Goal: Task Accomplishment & Management: Use online tool/utility

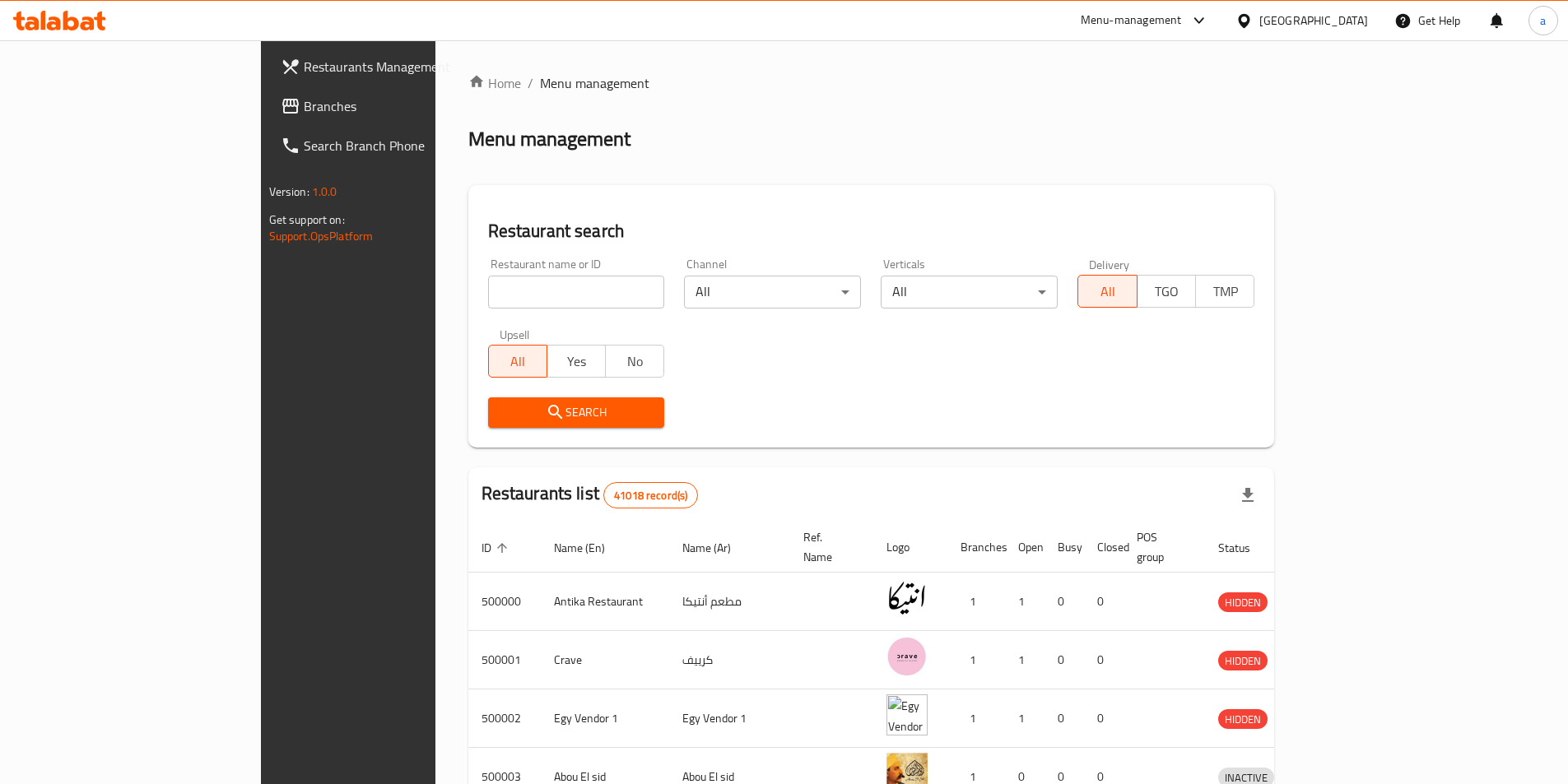
click at [304, 65] on span "Restaurants Management" at bounding box center [407, 67] width 206 height 20
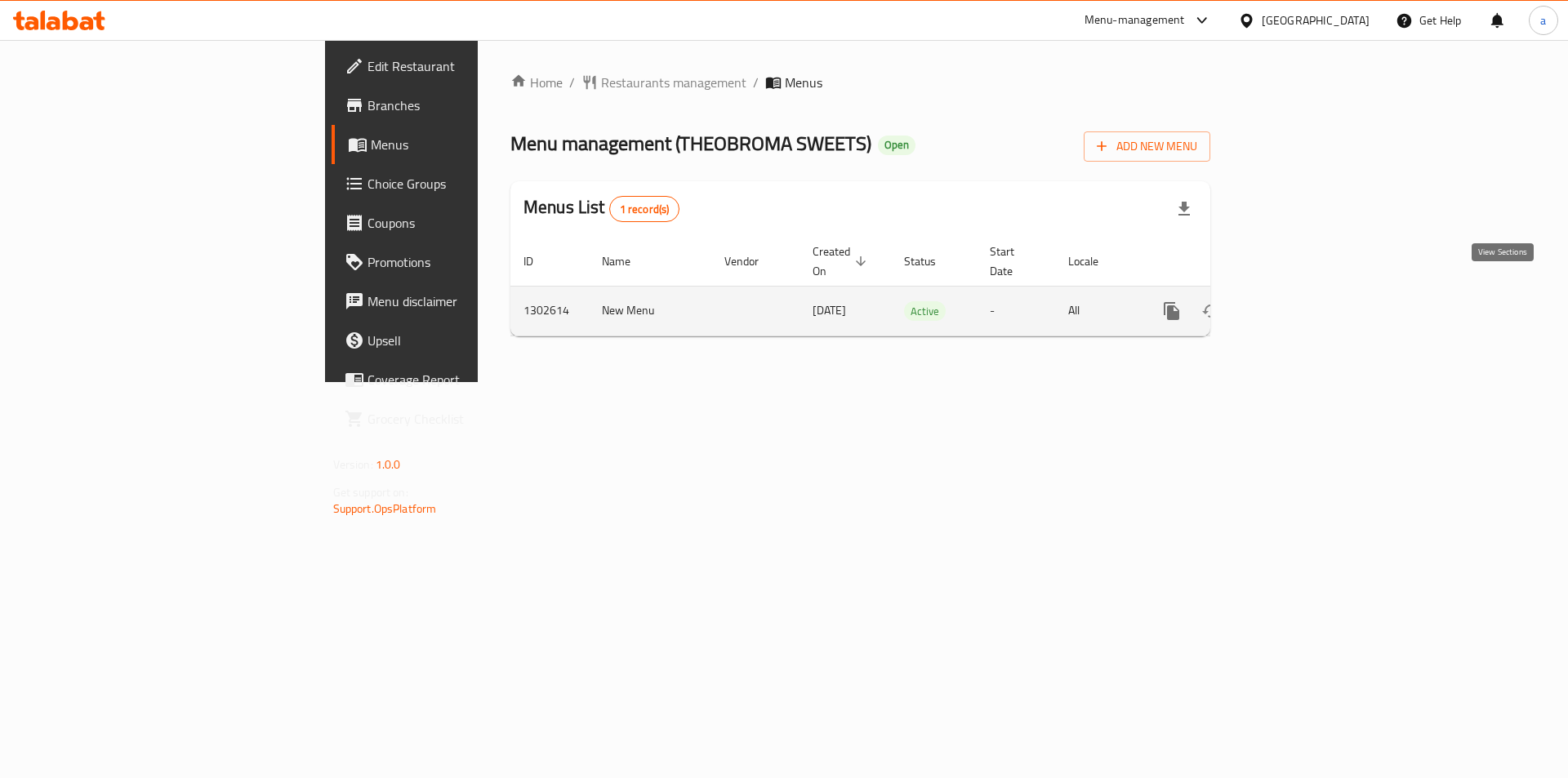
click at [1297, 303] on icon "enhanced table" at bounding box center [1289, 310] width 15 height 15
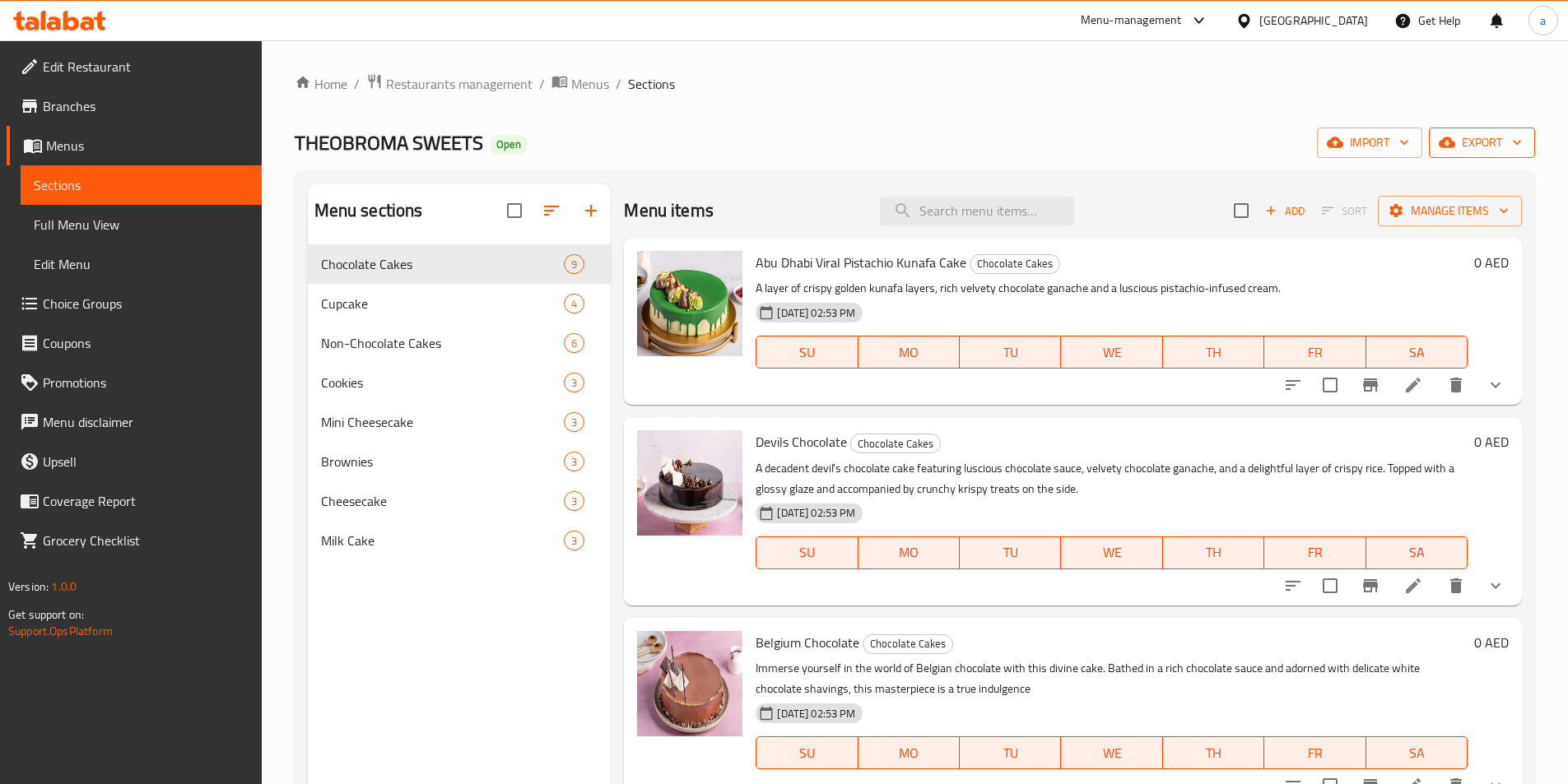
click at [1455, 150] on icon "button" at bounding box center [1447, 142] width 16 height 16
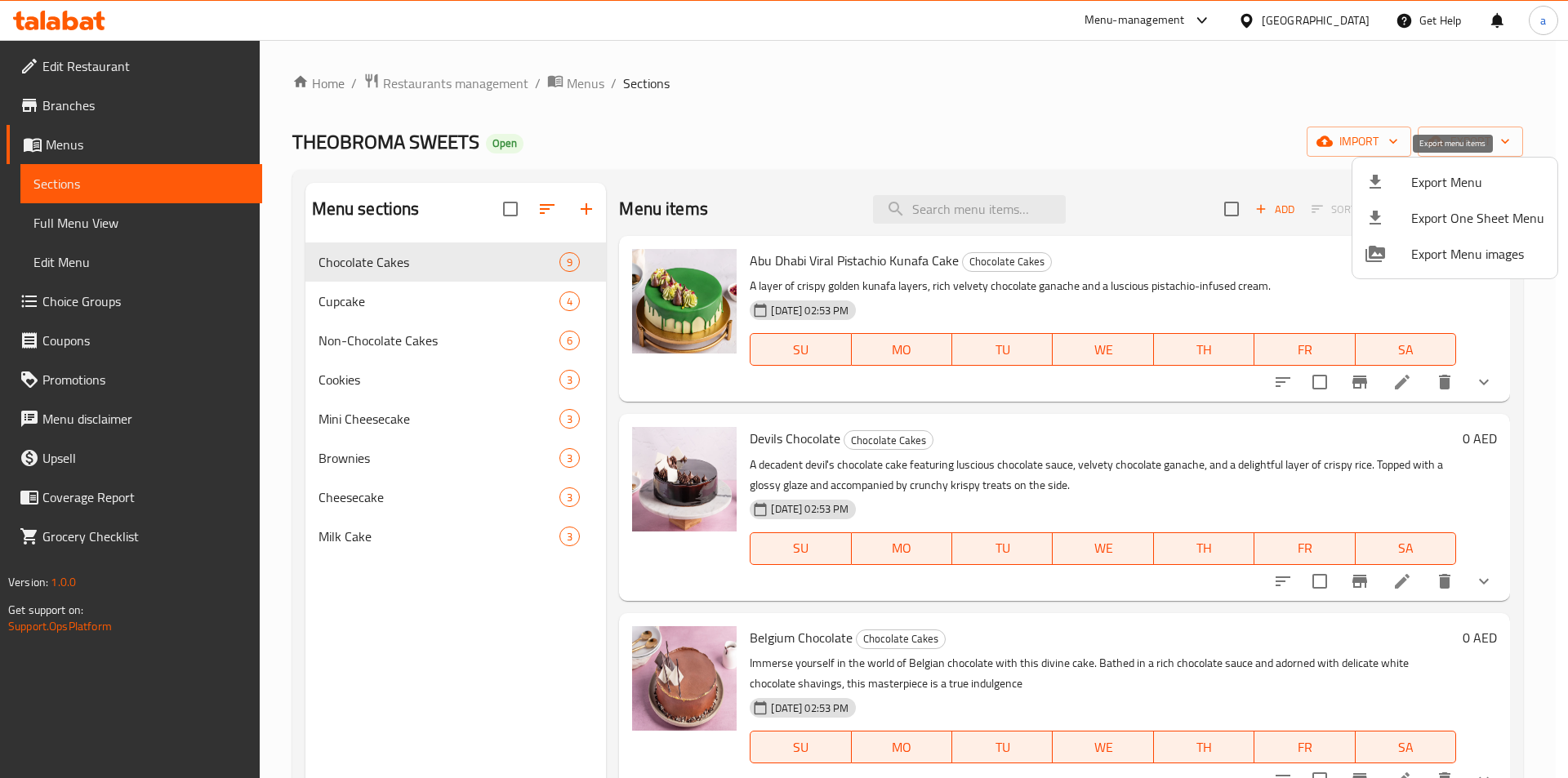
click at [1456, 175] on span "Export Menu" at bounding box center [1477, 182] width 133 height 20
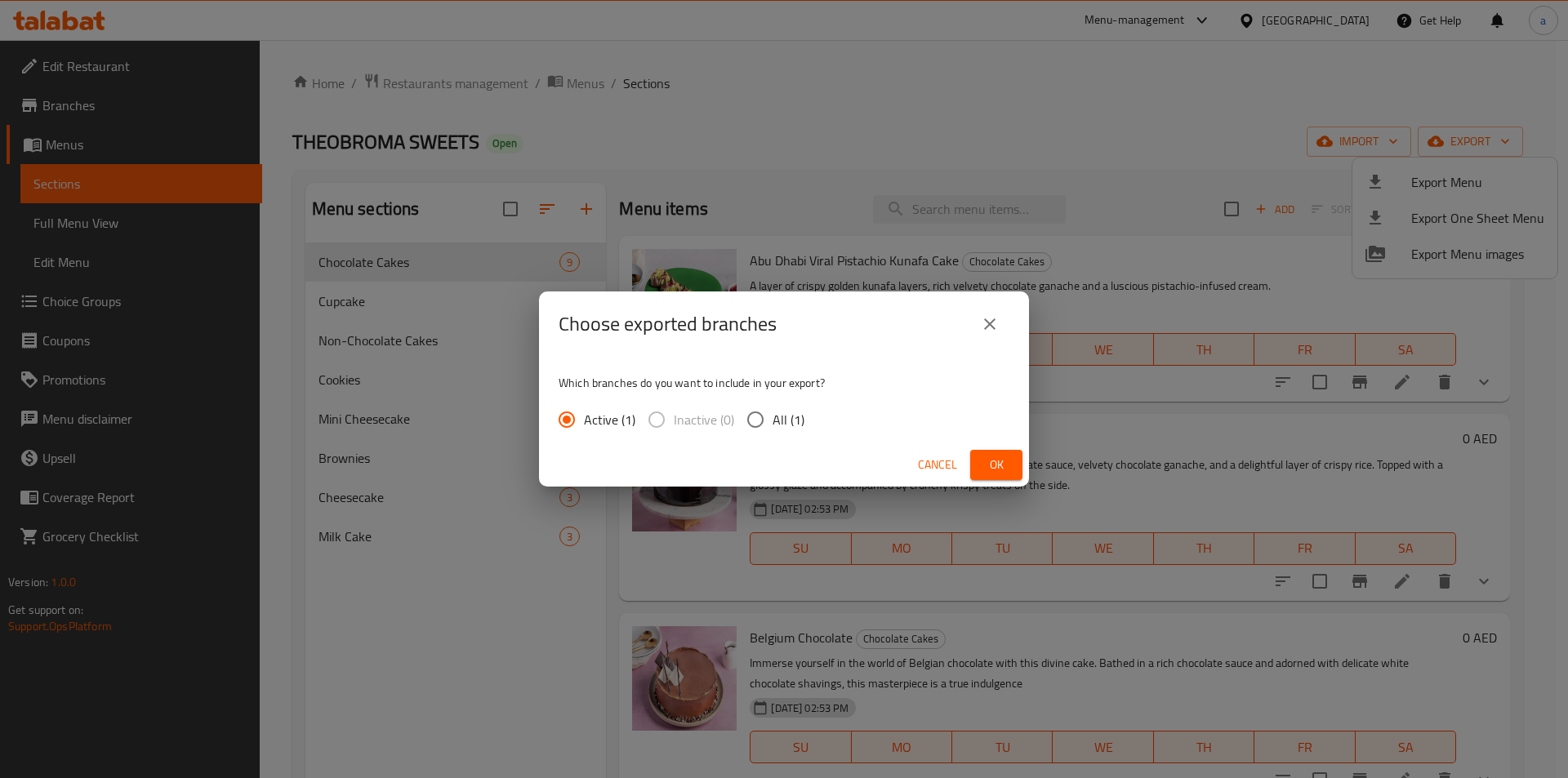
click at [765, 421] on input "All (1)" at bounding box center [755, 420] width 35 height 35
radio input "true"
click at [987, 454] on button "Ok" at bounding box center [996, 465] width 52 height 30
